Goal: Task Accomplishment & Management: Use online tool/utility

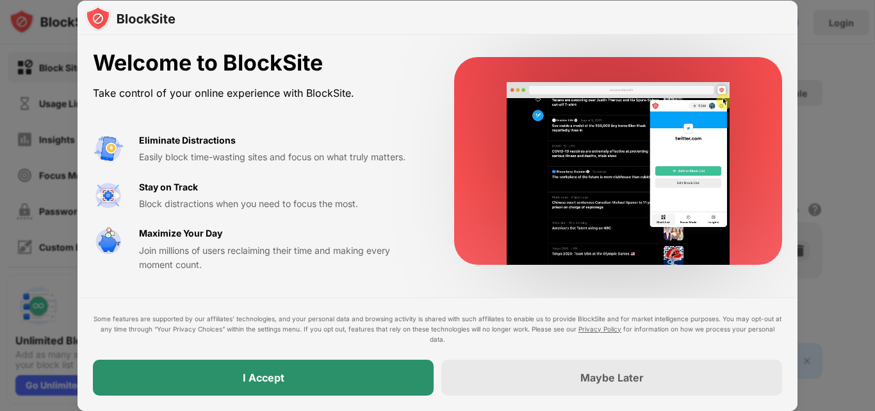
click at [254, 364] on div "I Accept" at bounding box center [263, 377] width 341 height 36
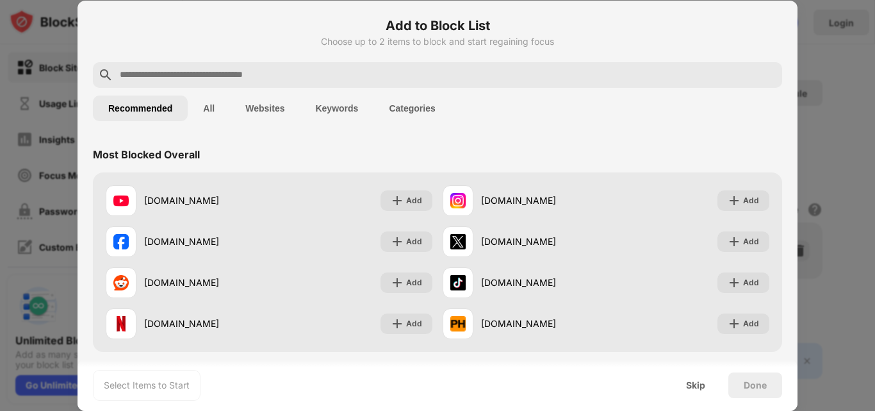
click at [336, 79] on input "text" at bounding box center [448, 74] width 659 height 15
click at [411, 77] on input "text" at bounding box center [448, 74] width 659 height 15
click at [197, 72] on input "text" at bounding box center [448, 74] width 659 height 15
paste input "**********"
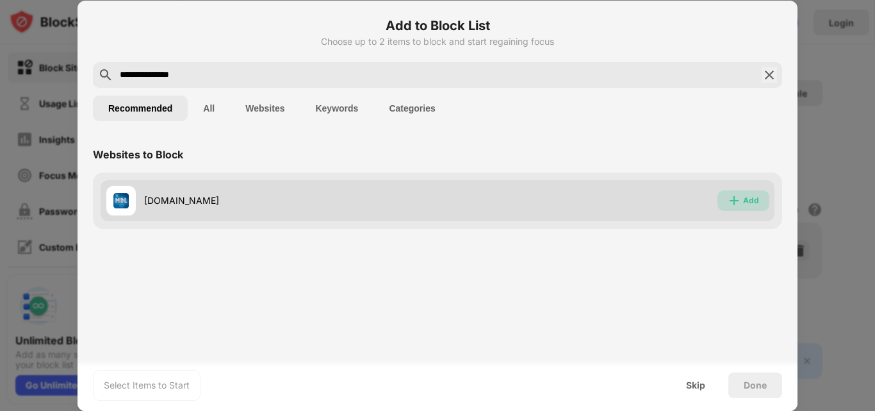
click at [744, 202] on div "Add" at bounding box center [751, 200] width 16 height 13
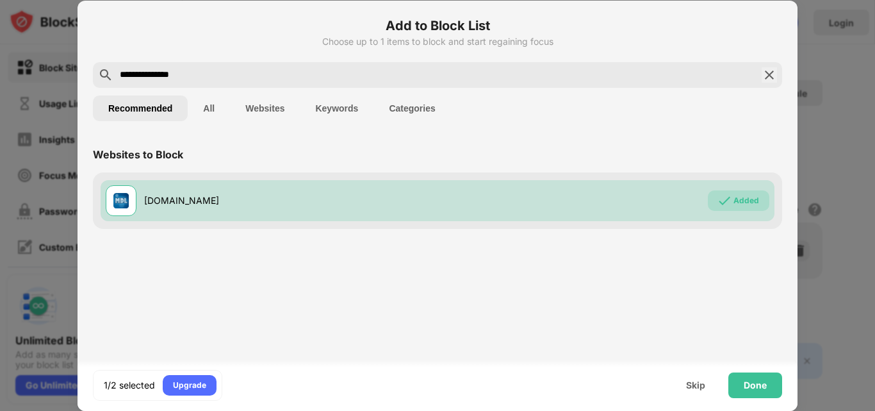
click at [400, 67] on input "**********" at bounding box center [438, 74] width 638 height 15
paste input "***"
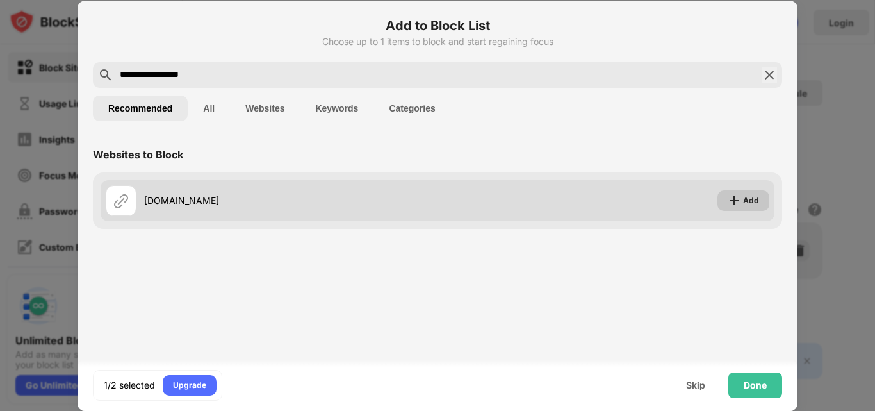
click at [757, 197] on div "Add" at bounding box center [751, 200] width 16 height 13
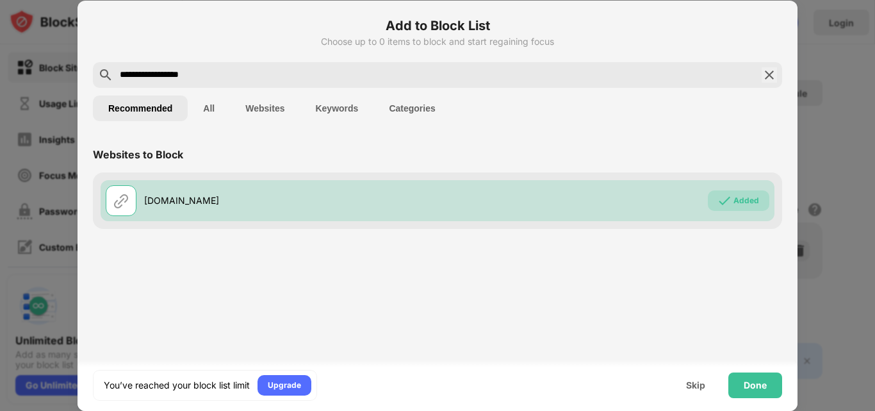
click at [322, 75] on input "**********" at bounding box center [438, 74] width 638 height 15
click at [322, 76] on input "**********" at bounding box center [438, 74] width 638 height 15
paste input "text"
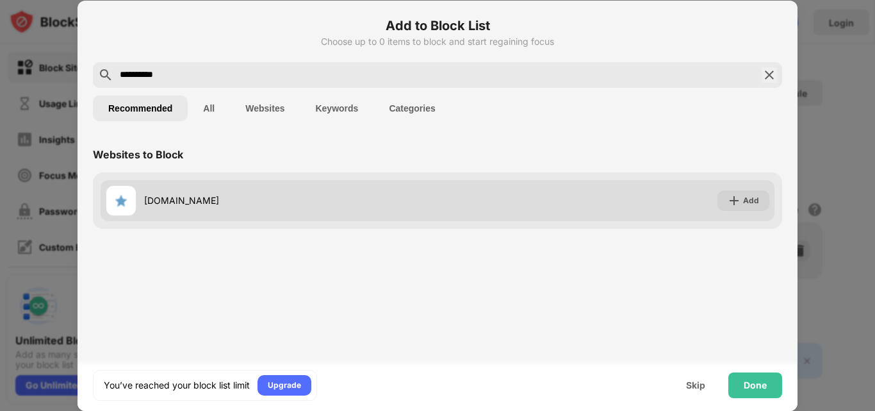
type input "**********"
click at [753, 188] on div "soompi.com Add" at bounding box center [438, 200] width 674 height 41
click at [748, 197] on div "Add" at bounding box center [751, 200] width 16 height 13
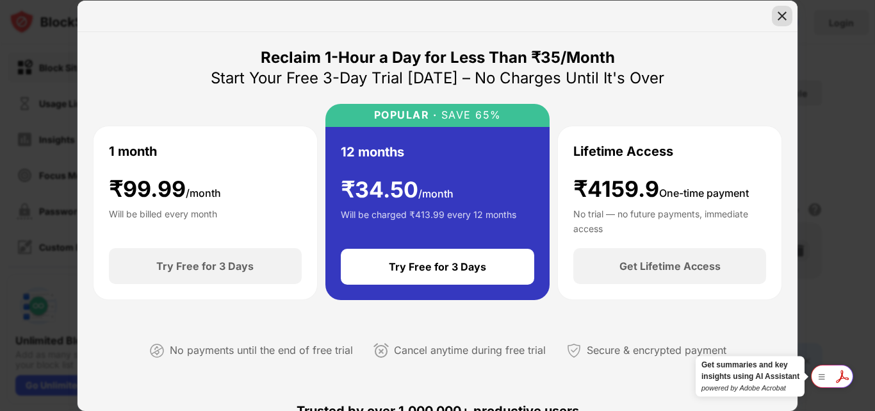
click at [779, 16] on img at bounding box center [782, 16] width 13 height 13
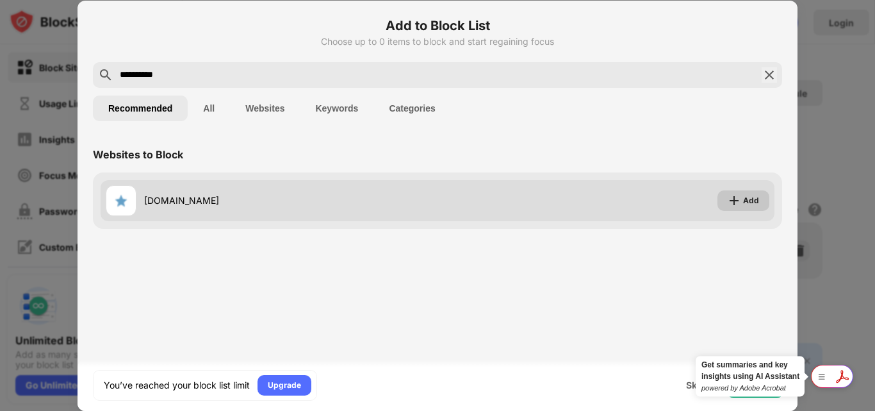
click at [735, 200] on img at bounding box center [734, 200] width 13 height 13
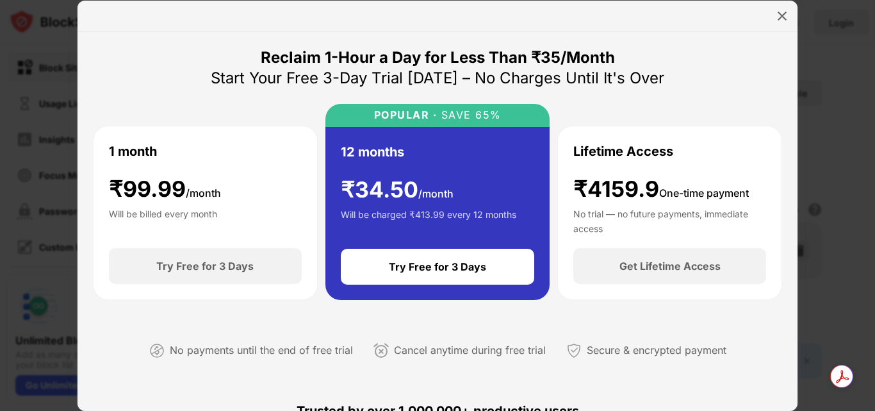
click at [769, 22] on div at bounding box center [438, 16] width 720 height 31
click at [778, 22] on div at bounding box center [782, 16] width 21 height 21
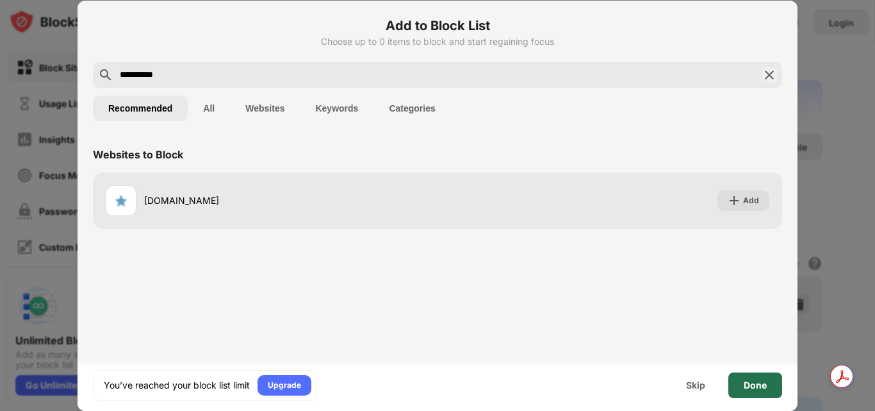
click at [750, 375] on div "Done" at bounding box center [755, 385] width 54 height 26
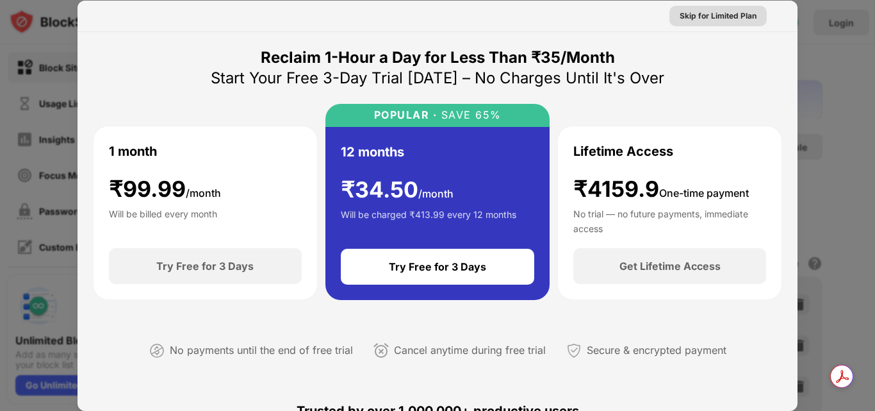
click at [735, 21] on div "Skip for Limited Plan" at bounding box center [718, 16] width 77 height 13
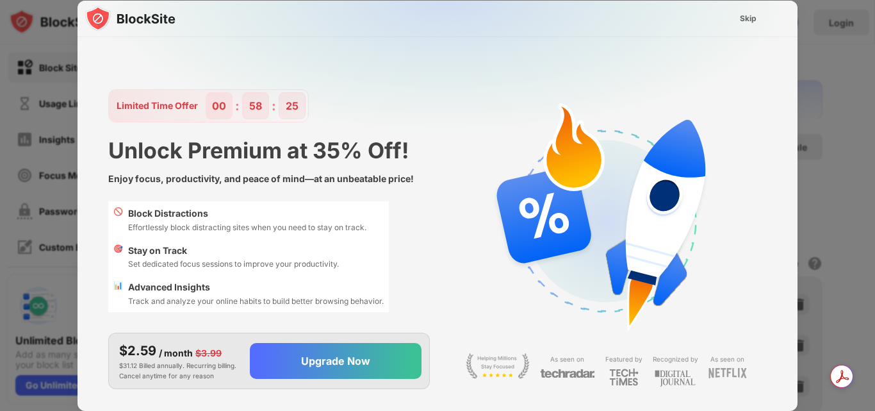
click at [735, 21] on div "Skip" at bounding box center [748, 18] width 37 height 21
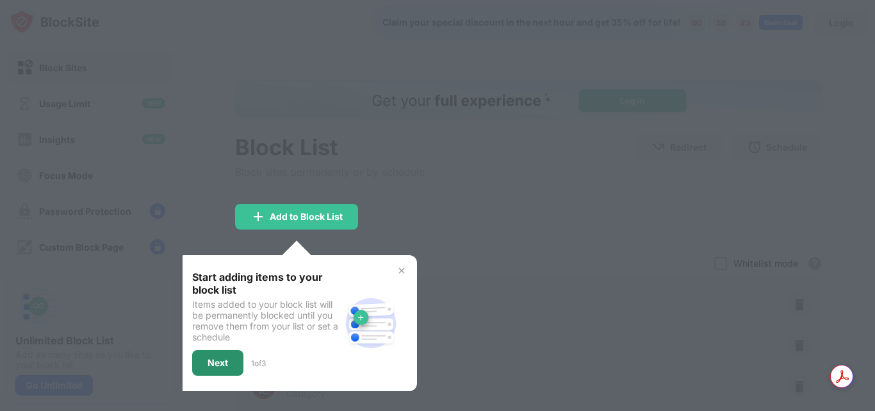
click at [218, 363] on div "Next" at bounding box center [218, 362] width 21 height 10
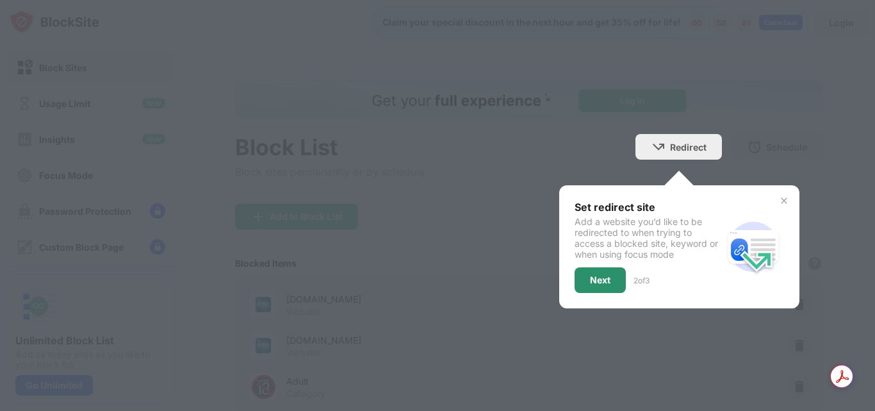
click at [575, 272] on div "Next" at bounding box center [600, 280] width 51 height 26
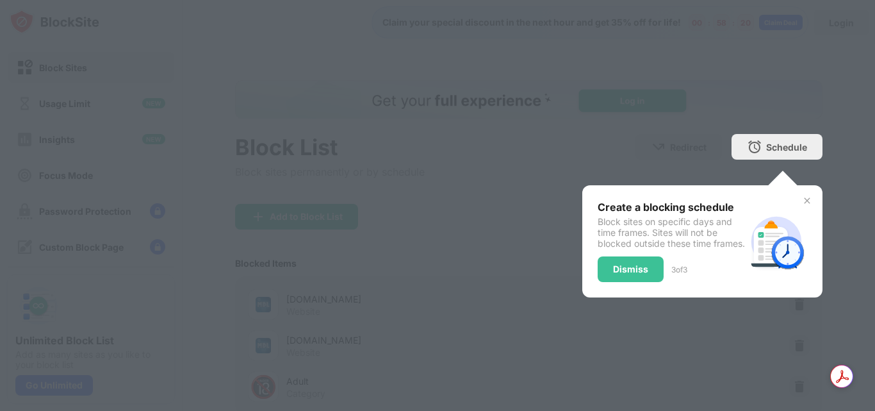
click at [623, 293] on div "Create a blocking schedule Block sites on specific days and time frames. Sites …" at bounding box center [702, 241] width 240 height 112
click at [622, 274] on div "Dismiss" at bounding box center [630, 269] width 35 height 10
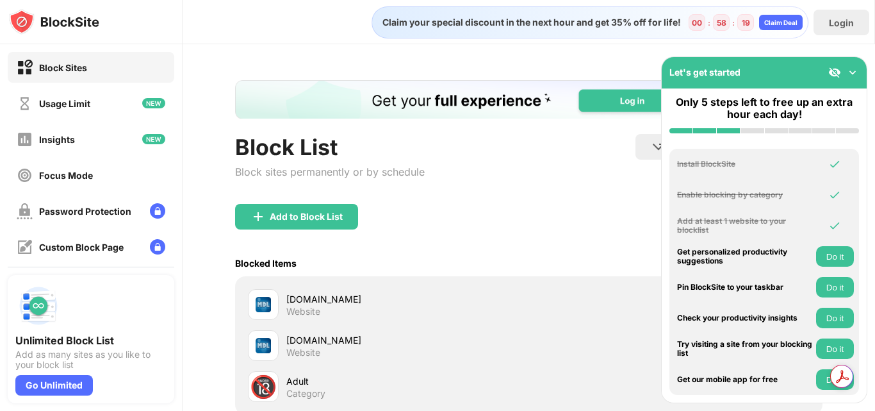
click at [432, 205] on div "Add to Block List" at bounding box center [528, 227] width 587 height 46
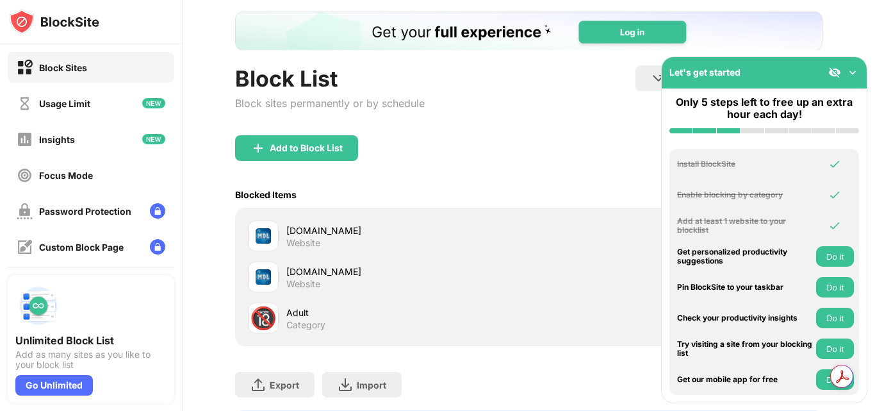
scroll to position [149, 0]
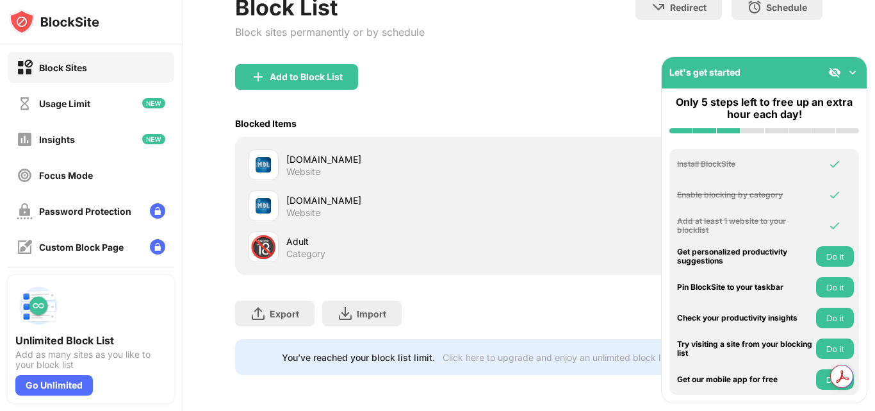
click at [851, 72] on img at bounding box center [852, 72] width 13 height 13
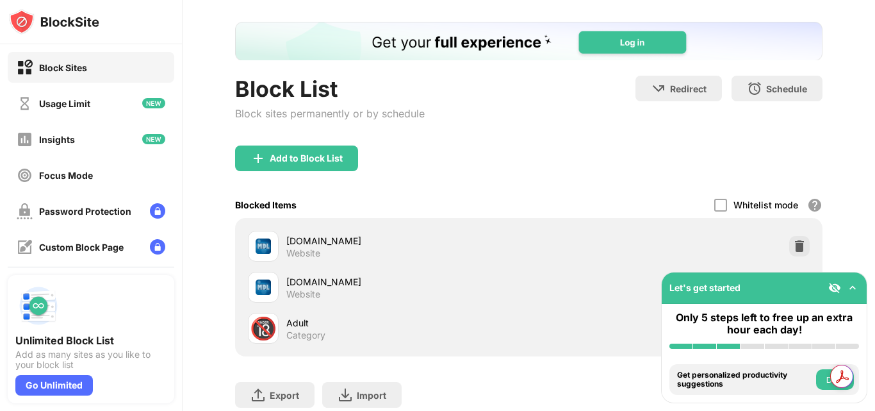
scroll to position [128, 0]
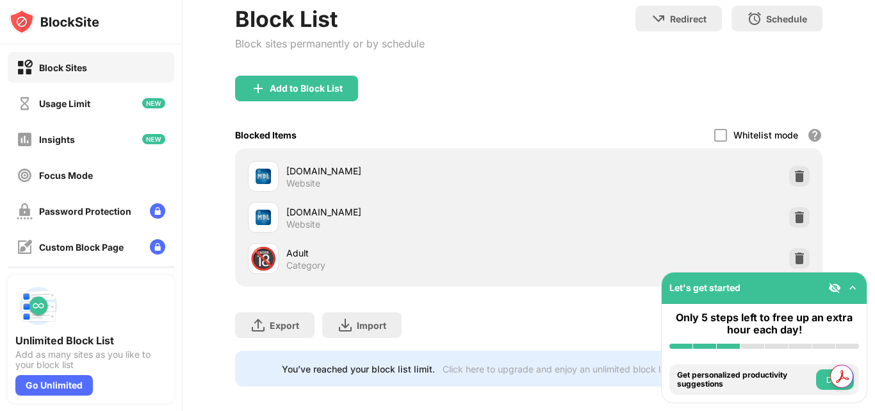
click at [326, 173] on div "mydramalist.com" at bounding box center [407, 170] width 243 height 13
click at [343, 204] on div "pt.mydramalist.com Website" at bounding box center [388, 217] width 281 height 31
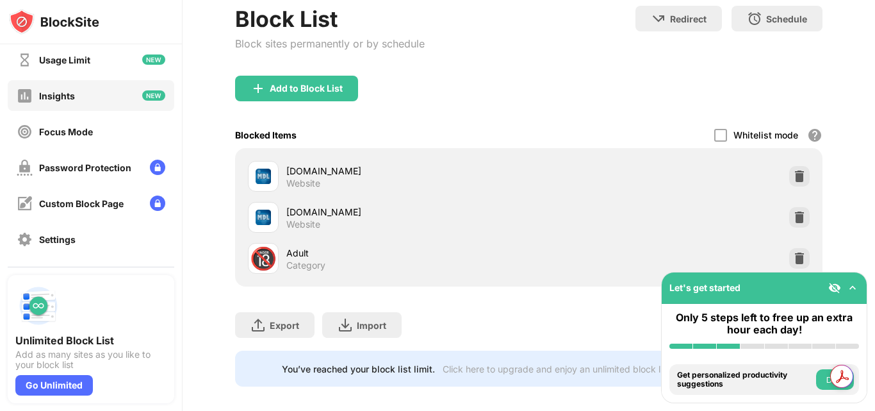
scroll to position [64, 0]
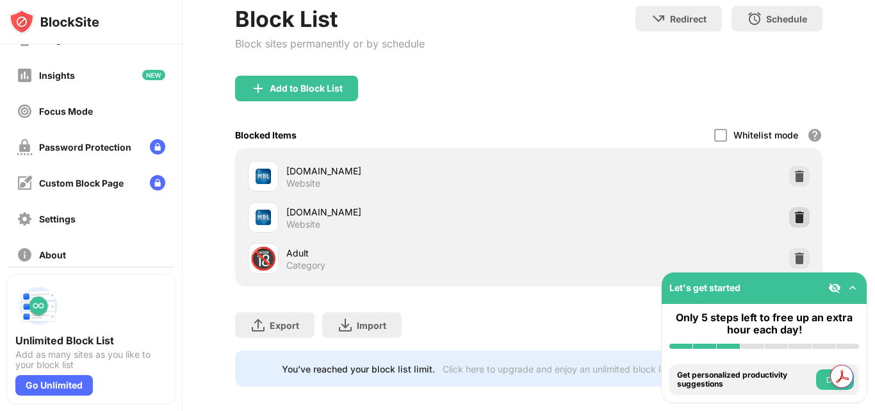
click at [793, 217] on img at bounding box center [799, 217] width 13 height 13
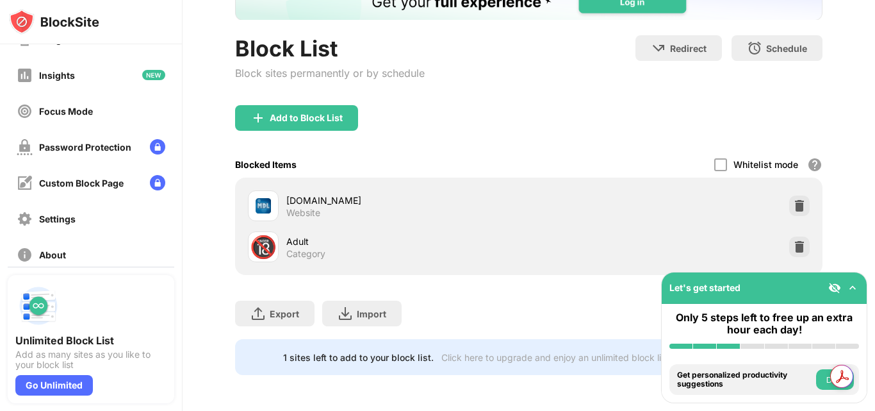
scroll to position [108, 0]
click at [292, 126] on div "Add to Block List" at bounding box center [528, 128] width 587 height 46
click at [304, 113] on div "Add to Block List" at bounding box center [306, 118] width 73 height 10
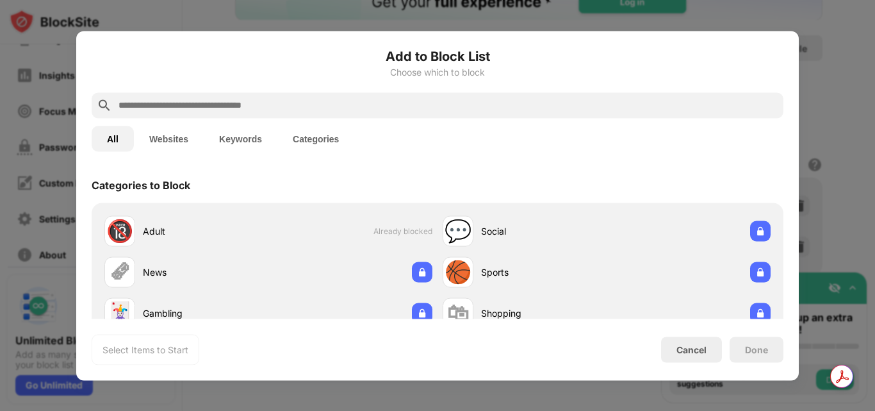
click at [339, 97] on div at bounding box center [438, 105] width 692 height 26
click at [336, 97] on div at bounding box center [438, 105] width 692 height 26
click at [333, 99] on input "text" at bounding box center [447, 104] width 661 height 15
paste input "**********"
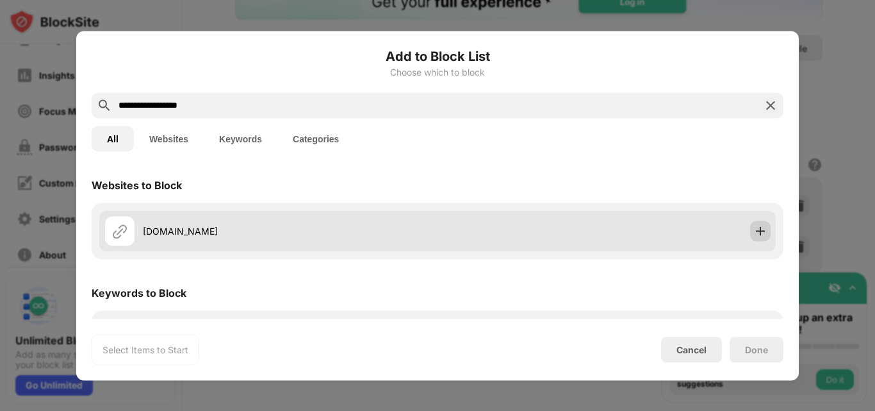
type input "**********"
click at [754, 236] on img at bounding box center [760, 230] width 13 height 13
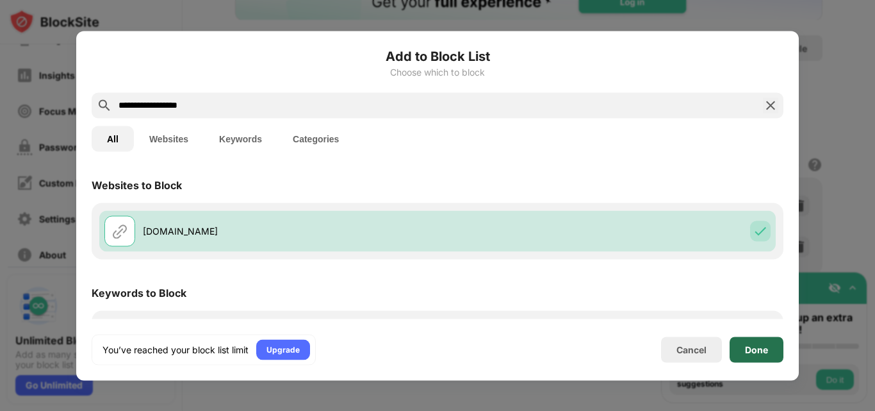
click at [752, 357] on div "Done" at bounding box center [757, 349] width 54 height 26
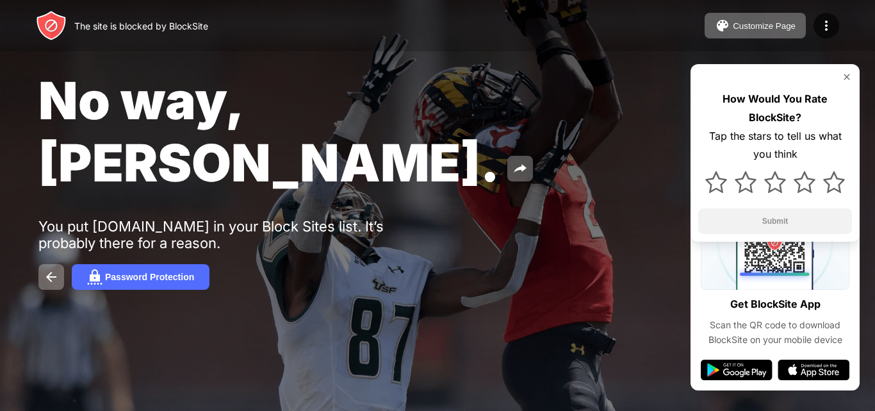
click at [850, 76] on img at bounding box center [847, 77] width 10 height 10
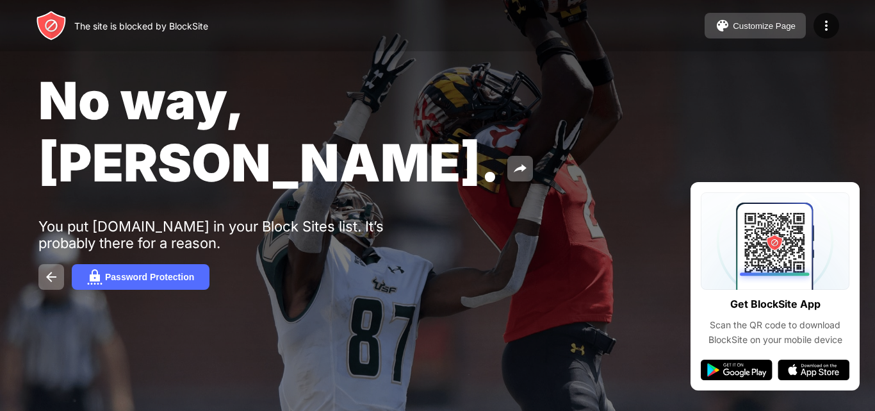
click at [804, 22] on button "Customize Page" at bounding box center [755, 26] width 101 height 26
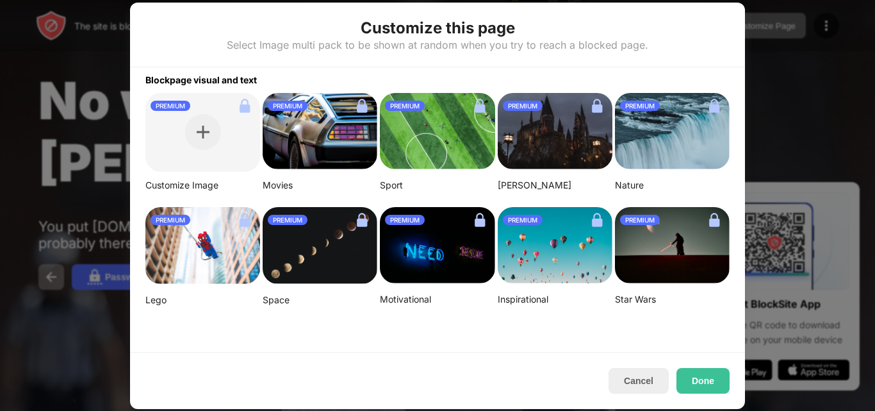
click at [702, 395] on div "Cancel Done" at bounding box center [437, 380] width 615 height 57
click at [708, 376] on button "Done" at bounding box center [703, 381] width 53 height 26
